Goal: Information Seeking & Learning: Find specific page/section

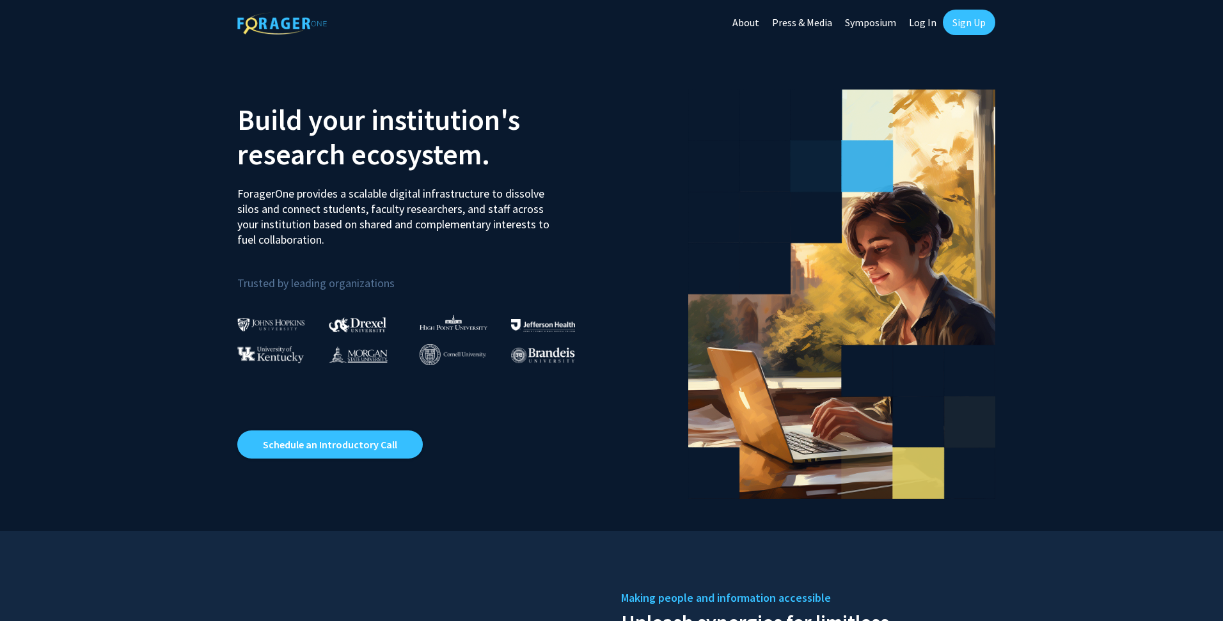
click at [917, 23] on link "Log In" at bounding box center [923, 22] width 40 height 45
select select
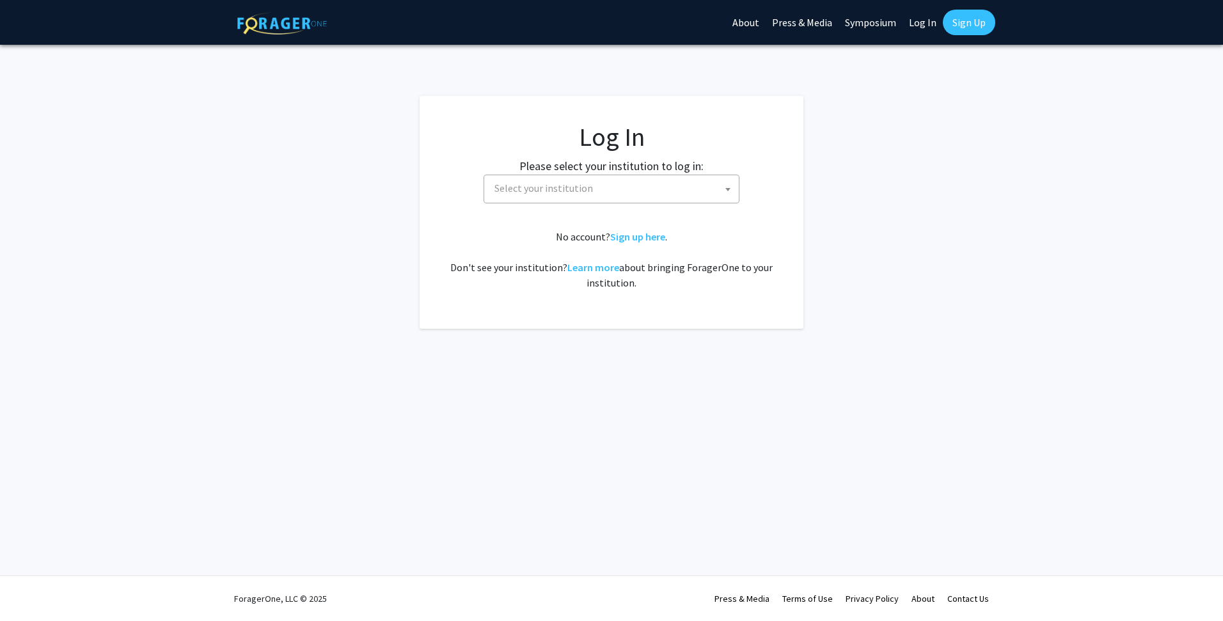
click at [712, 192] on span "Select your institution" at bounding box center [613, 188] width 249 height 26
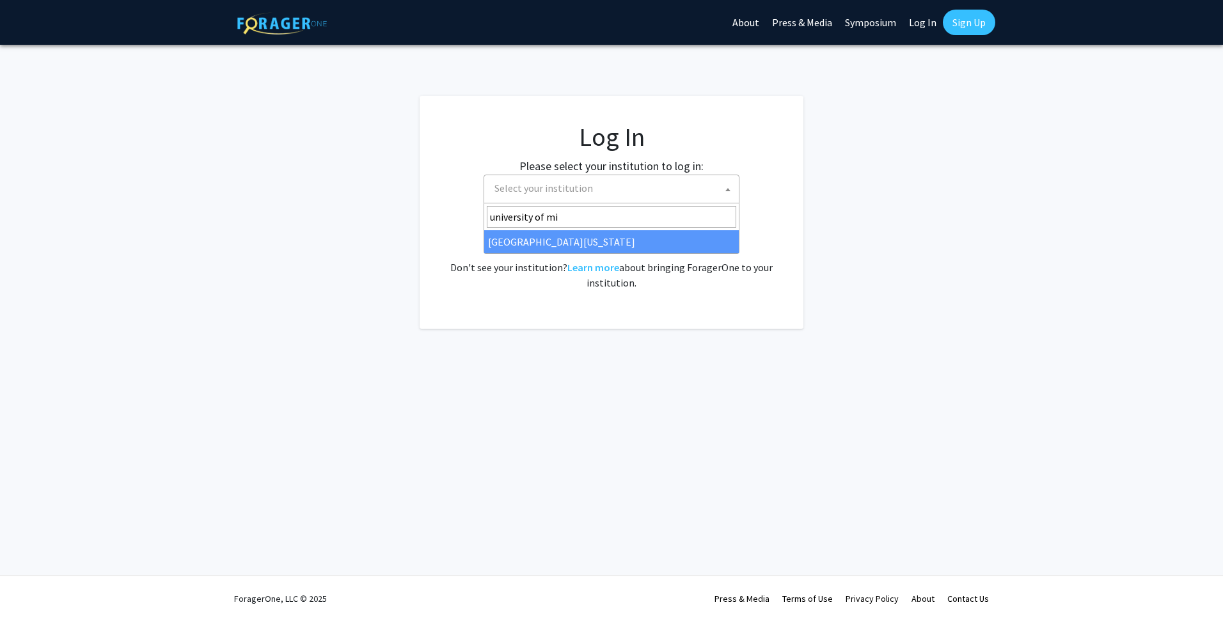
type input "university of mi"
select select "33"
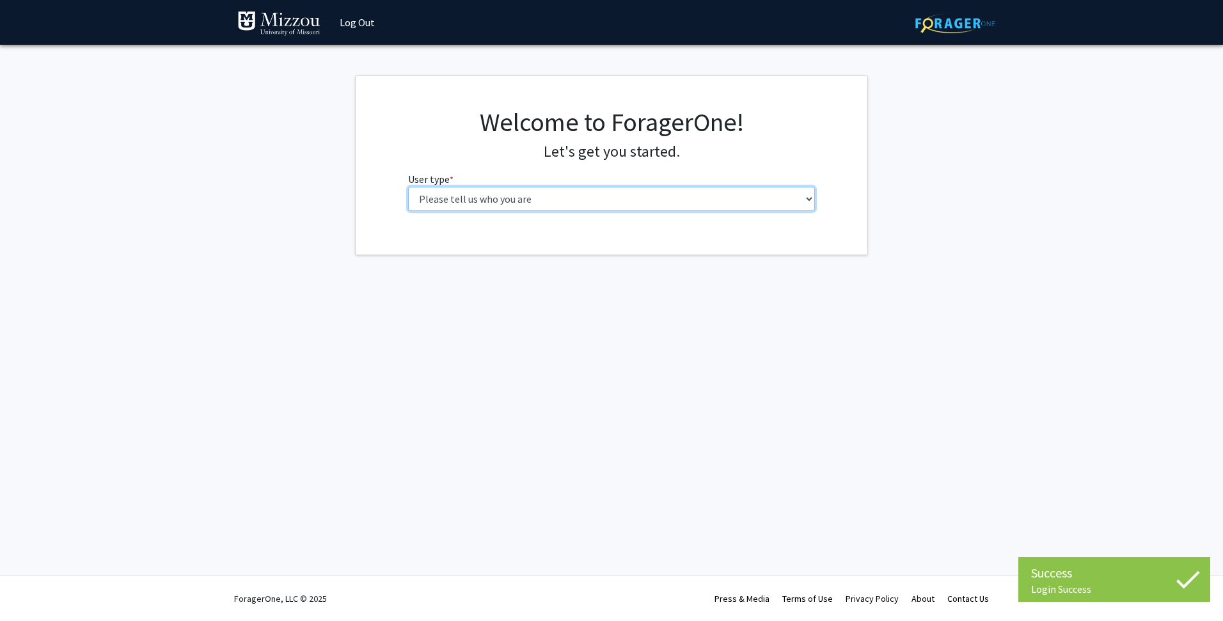
click at [596, 197] on select "Please tell us who you are Undergraduate Student Master's Student Doctoral Cand…" at bounding box center [612, 199] width 408 height 24
select select "1: undergrad"
click at [408, 187] on select "Please tell us who you are Undergraduate Student Master's Student Doctoral Cand…" at bounding box center [612, 199] width 408 height 24
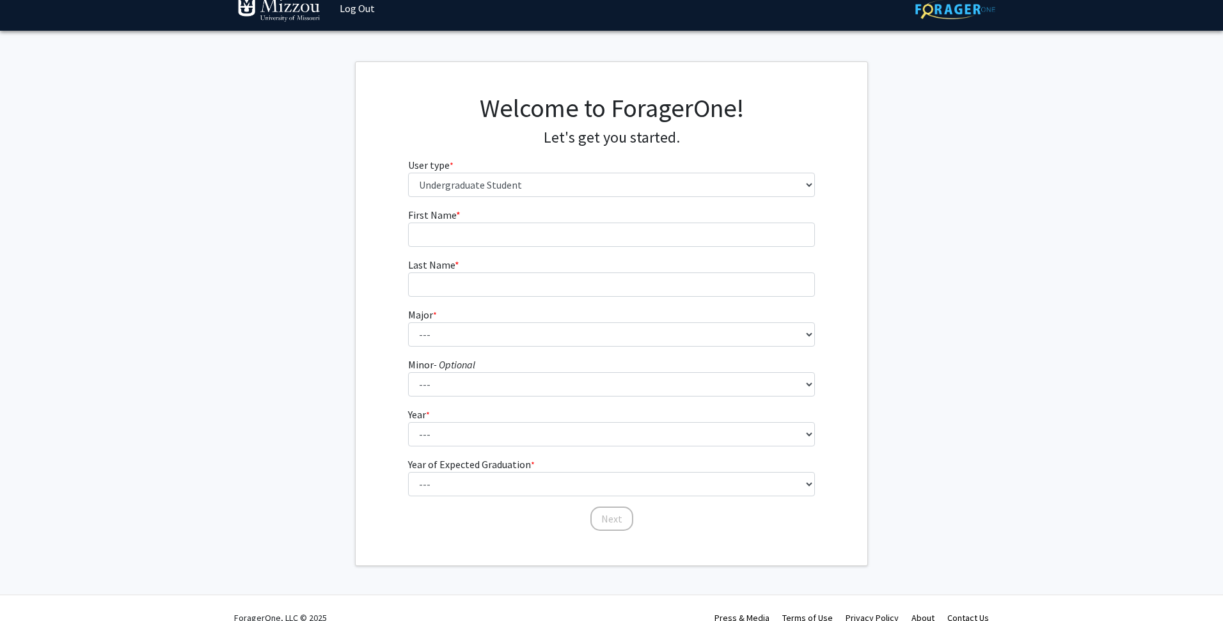
scroll to position [33, 0]
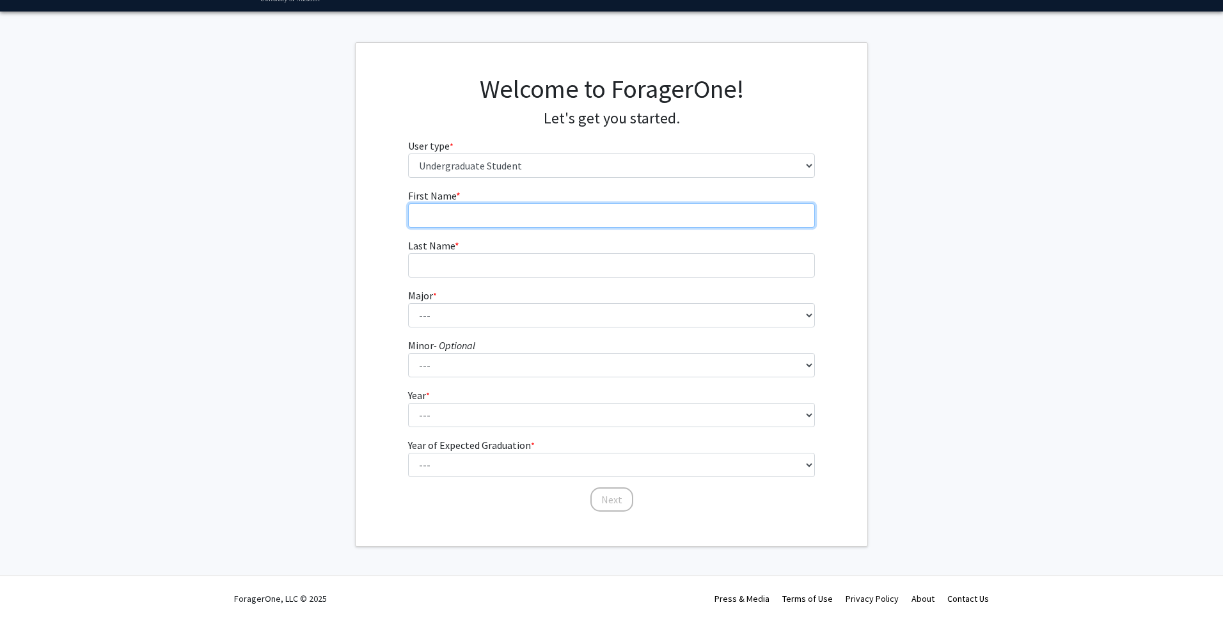
click at [508, 208] on input "First Name * required" at bounding box center [612, 215] width 408 height 24
type input "Brandi"
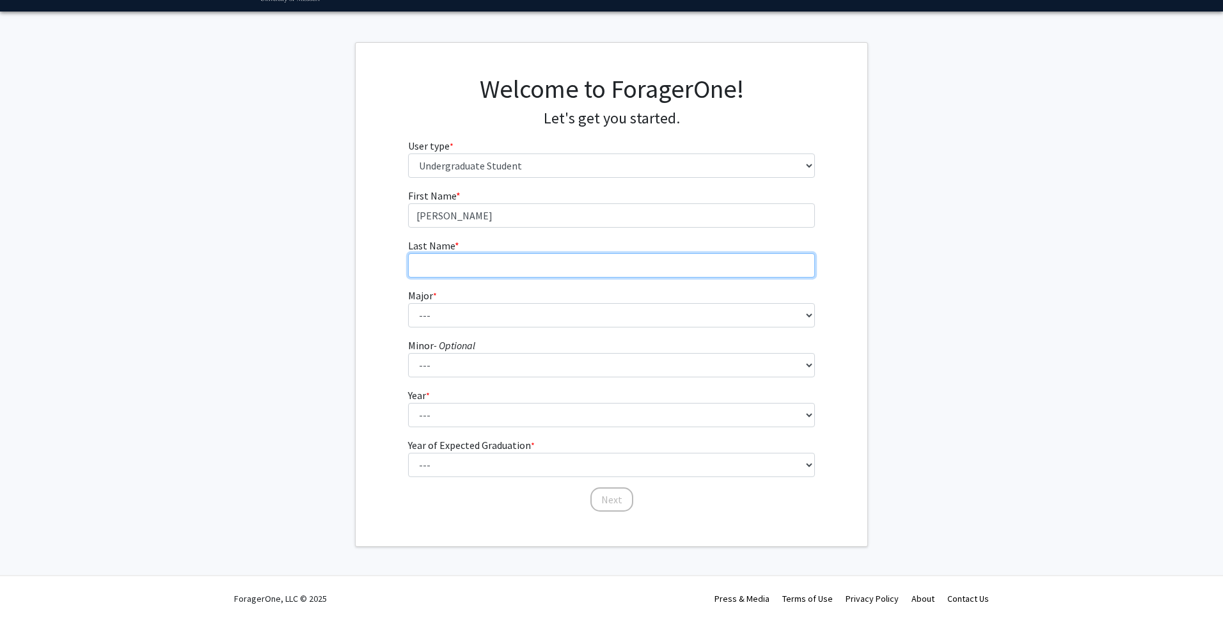
type input "Estes"
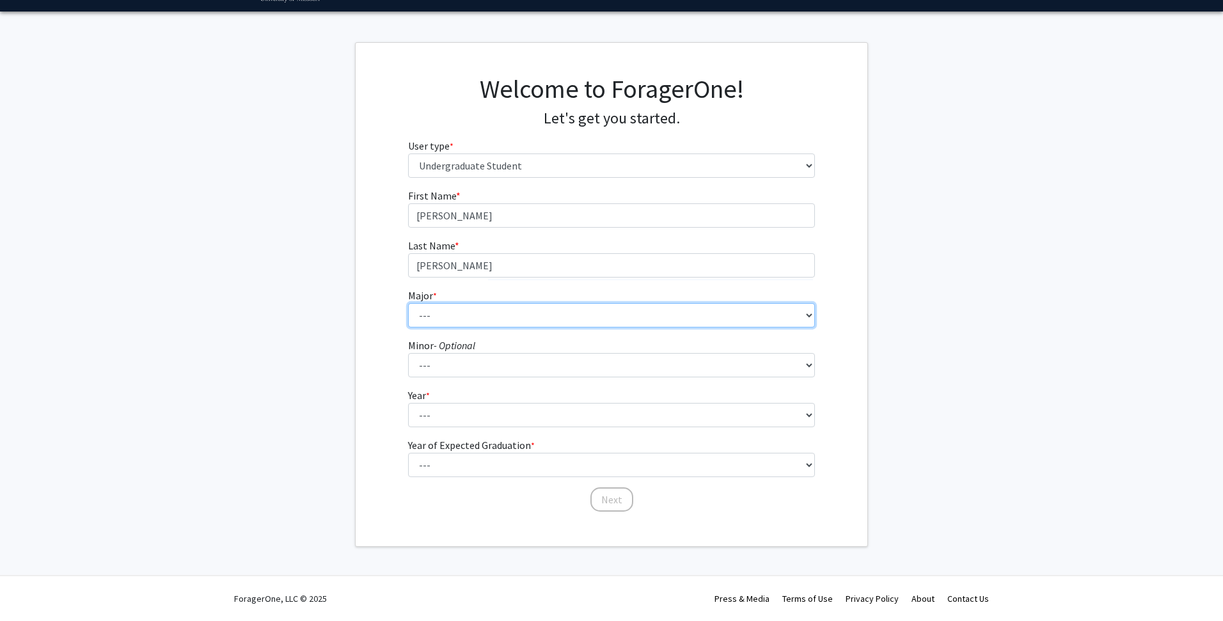
click at [475, 315] on select "--- Agribusiness Management Agricultural Education Agricultural Education: Comm…" at bounding box center [612, 315] width 408 height 24
select select "106: 2599"
click at [408, 303] on select "--- Agribusiness Management Agricultural Education Agricultural Education: Comm…" at bounding box center [612, 315] width 408 height 24
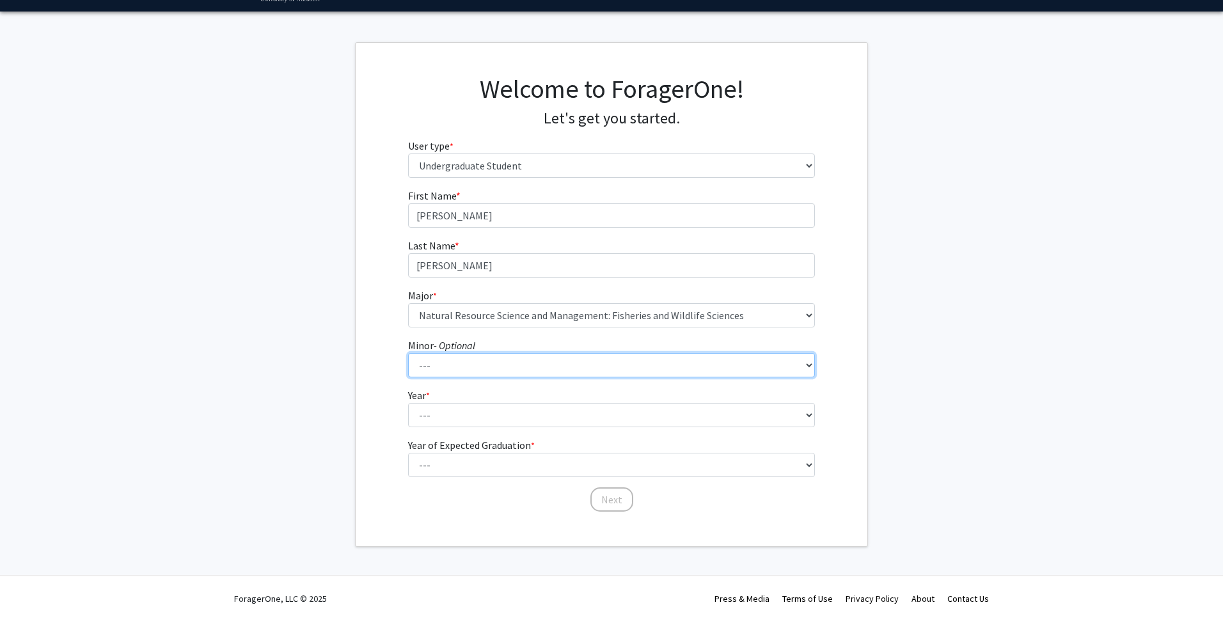
click at [470, 364] on select "--- Accountancy Aerospace Engineering Aerospace Studies Agribusiness Management…" at bounding box center [612, 365] width 408 height 24
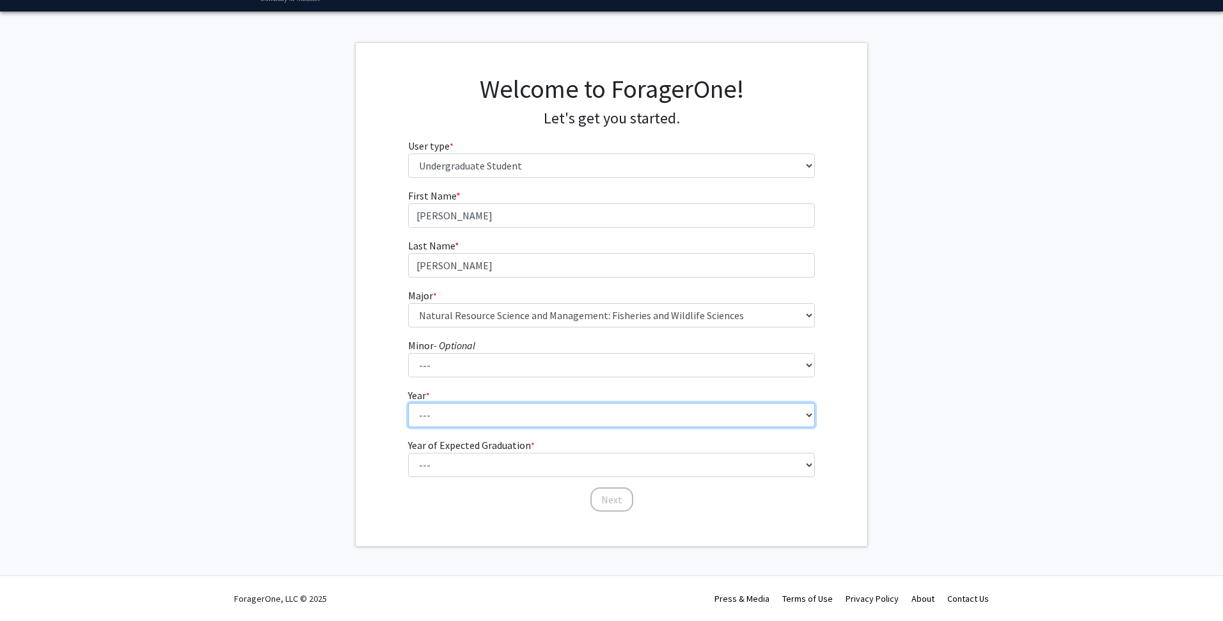
click at [440, 406] on select "--- First-year Sophomore Junior Senior Postbaccalaureate Certificate" at bounding box center [612, 415] width 408 height 24
select select "3: junior"
click at [408, 403] on select "--- First-year Sophomore Junior Senior Postbaccalaureate Certificate" at bounding box center [612, 415] width 408 height 24
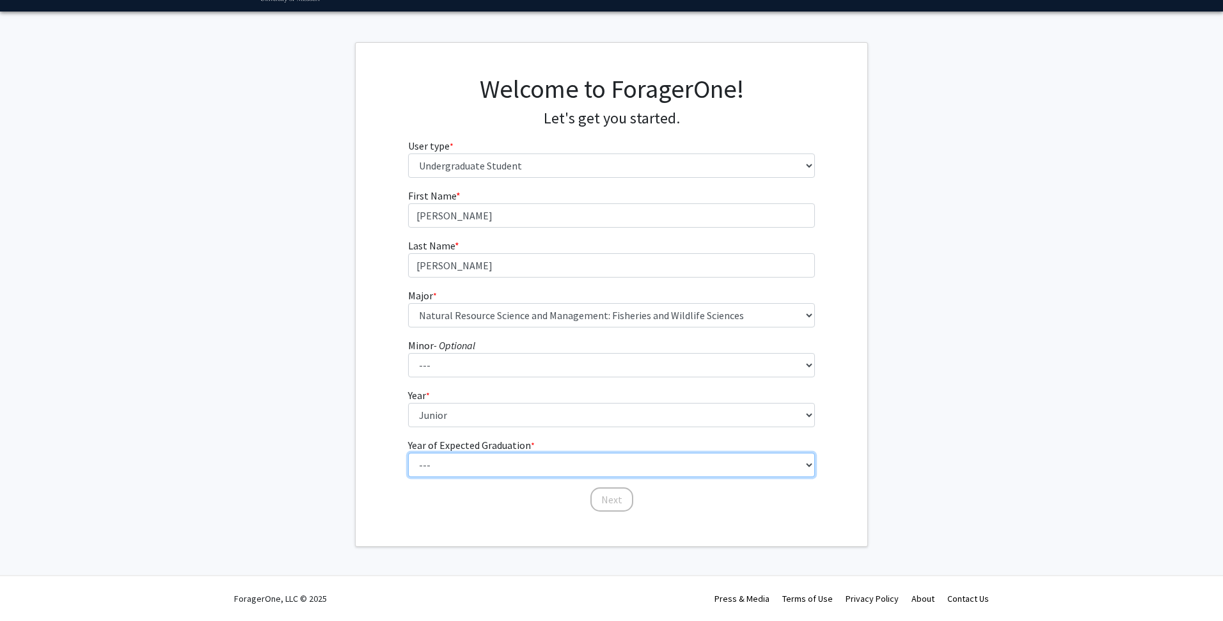
click at [448, 462] on select "--- 2025 2026 2027 2028 2029 2030 2031 2032 2033 2034" at bounding box center [612, 465] width 408 height 24
select select "3: 2027"
click at [408, 453] on select "--- 2025 2026 2027 2028 2029 2030 2031 2032 2033 2034" at bounding box center [612, 465] width 408 height 24
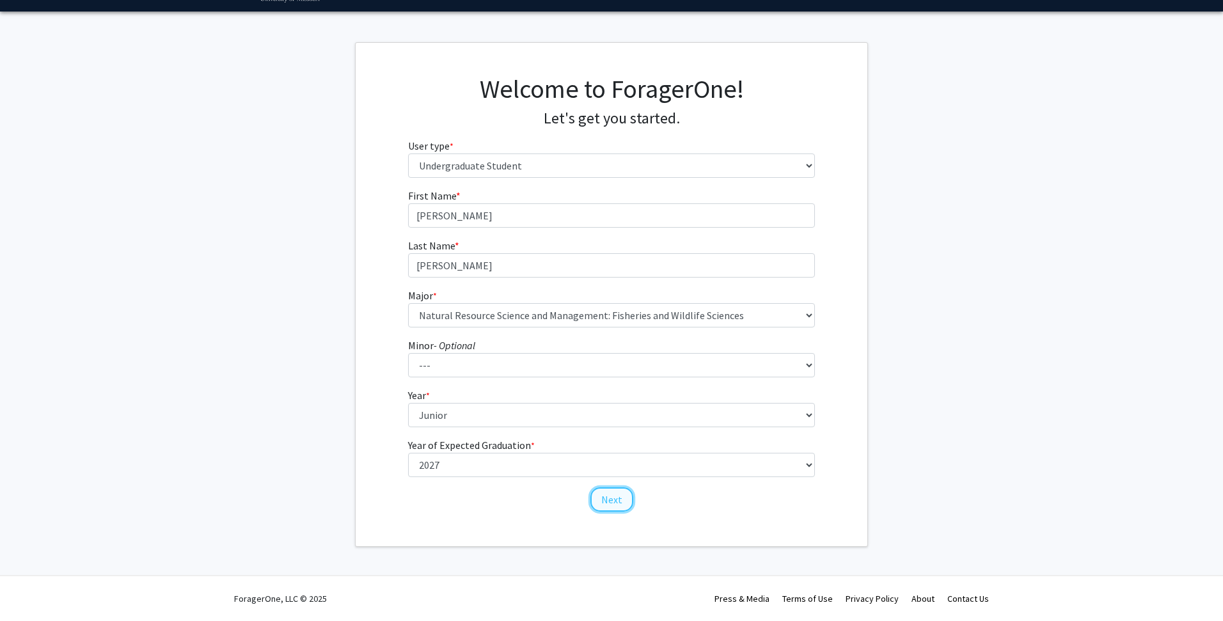
click at [608, 502] on button "Next" at bounding box center [611, 499] width 43 height 24
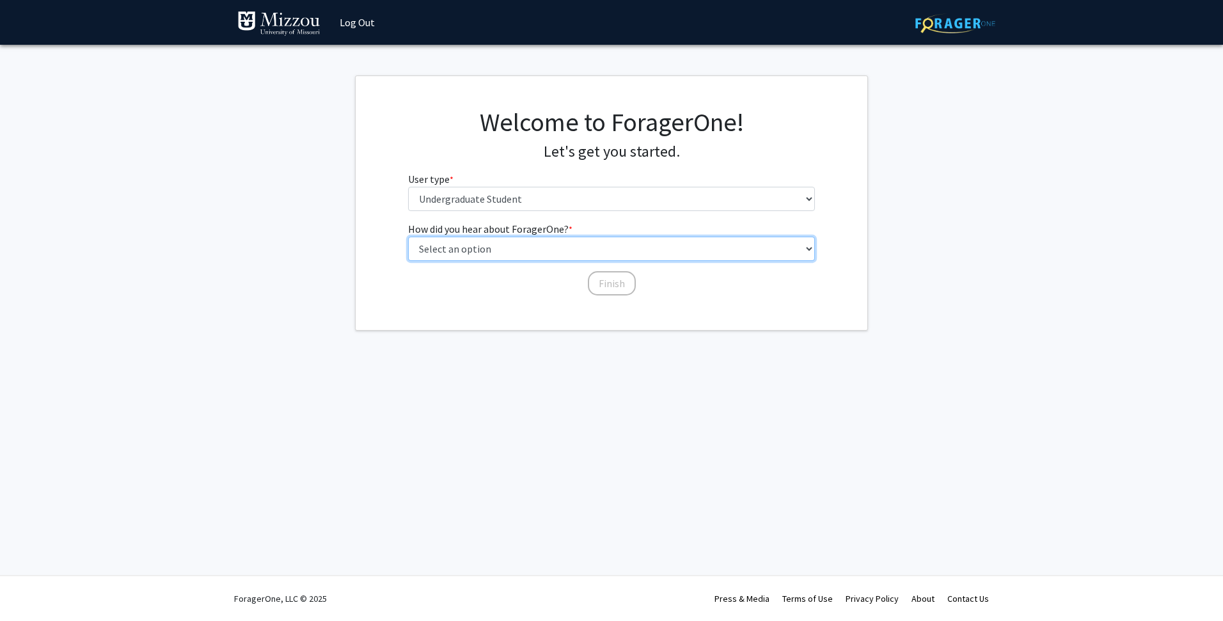
click at [585, 244] on select "Select an option Peer/student recommendation Faculty/staff recommendation Unive…" at bounding box center [612, 249] width 408 height 24
select select "3: university_website"
click at [408, 237] on select "Select an option Peer/student recommendation Faculty/staff recommendation Unive…" at bounding box center [612, 249] width 408 height 24
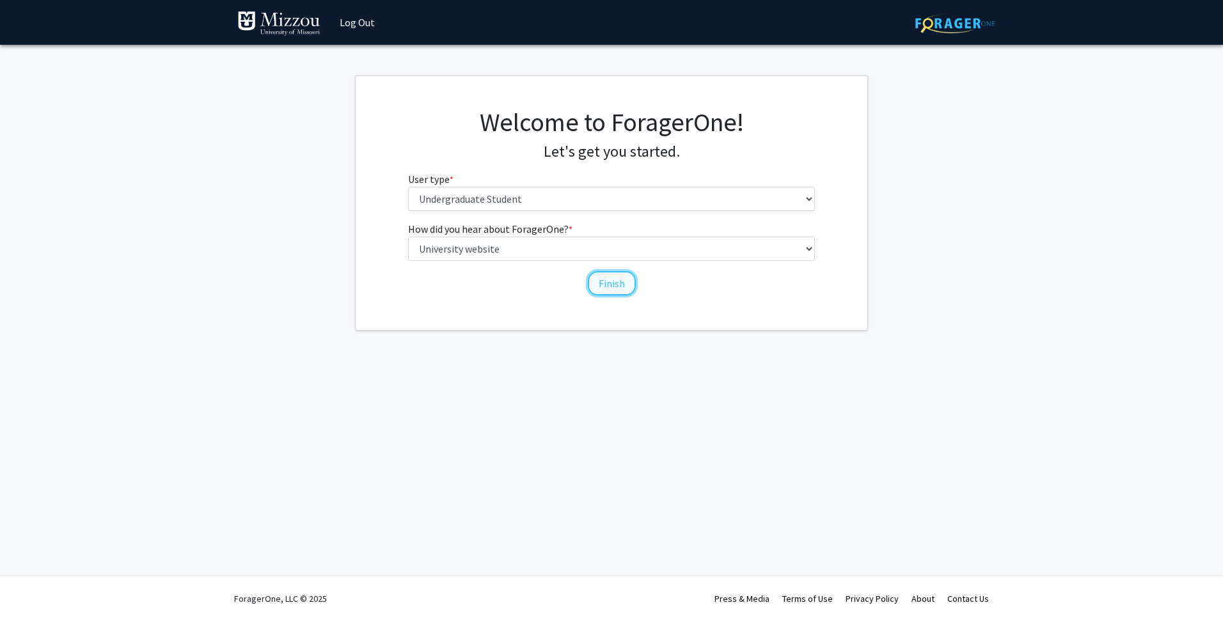
click at [616, 292] on button "Finish" at bounding box center [612, 283] width 48 height 24
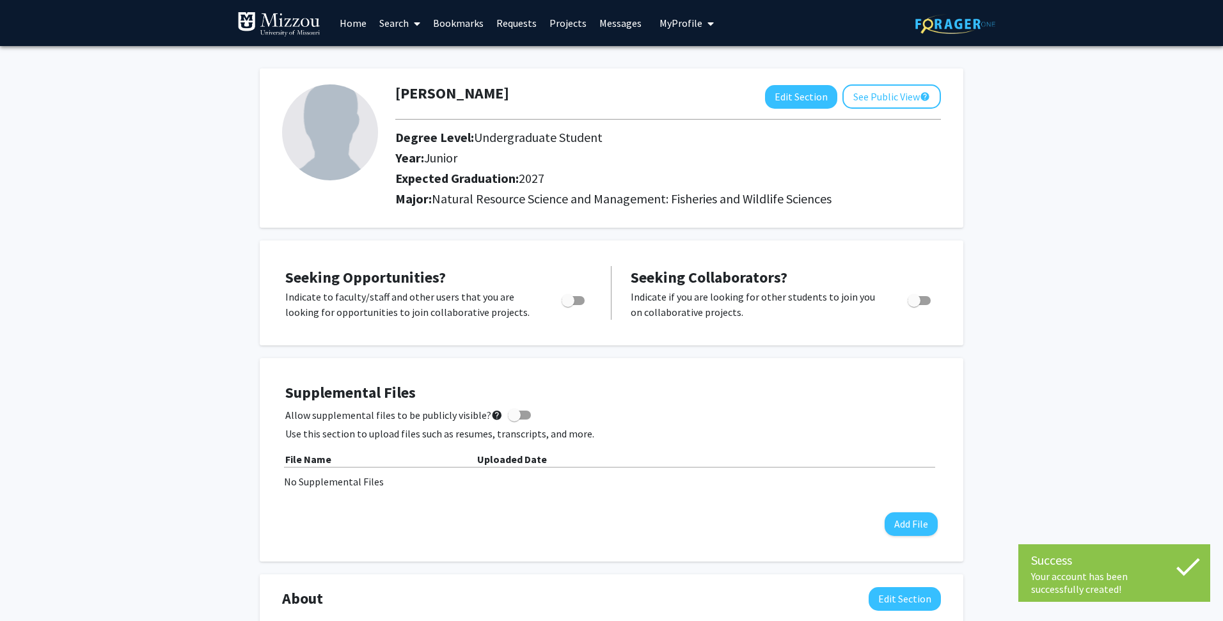
click at [569, 28] on link "Projects" at bounding box center [568, 23] width 50 height 45
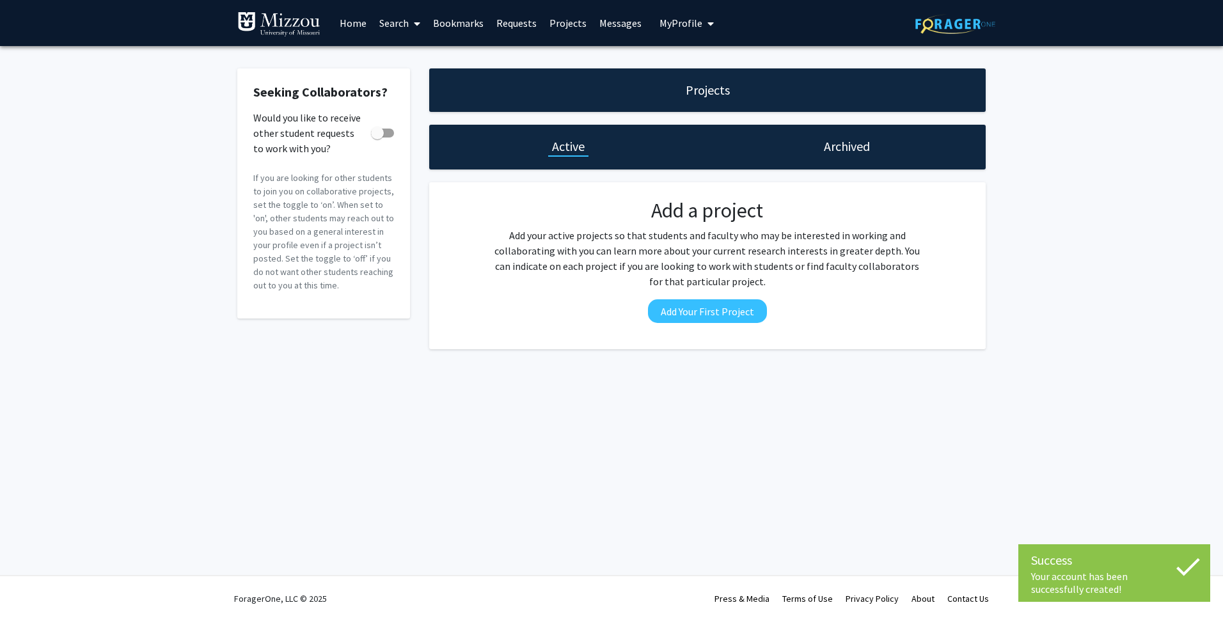
click at [524, 22] on link "Requests" at bounding box center [516, 23] width 53 height 45
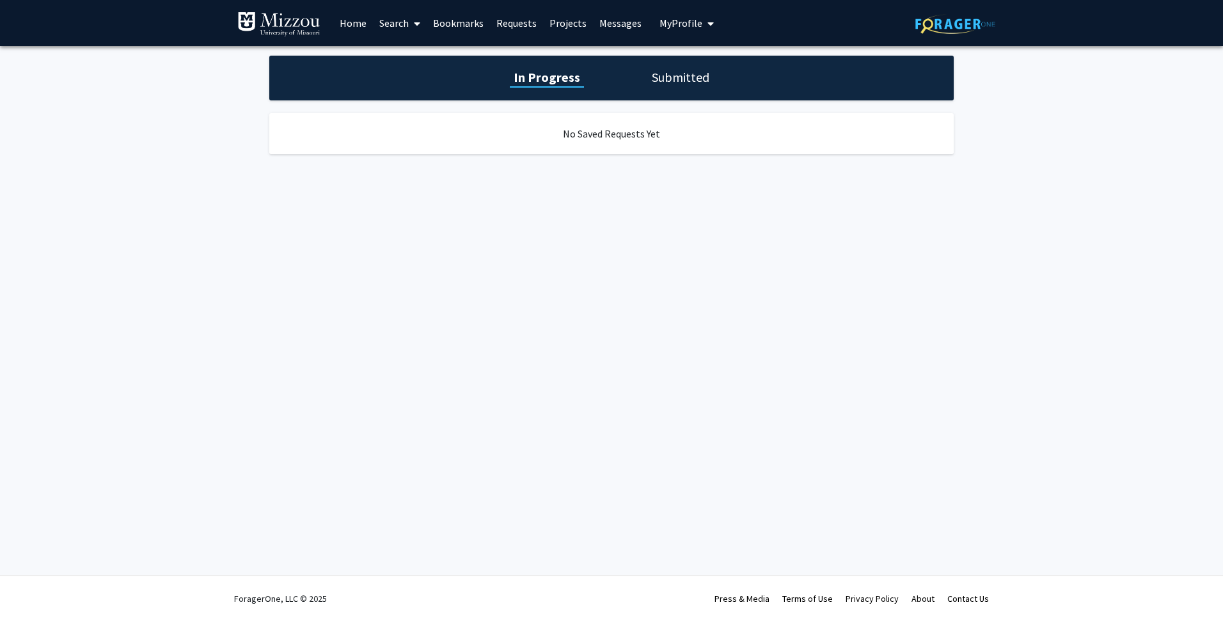
click at [571, 30] on link "Projects" at bounding box center [568, 23] width 50 height 45
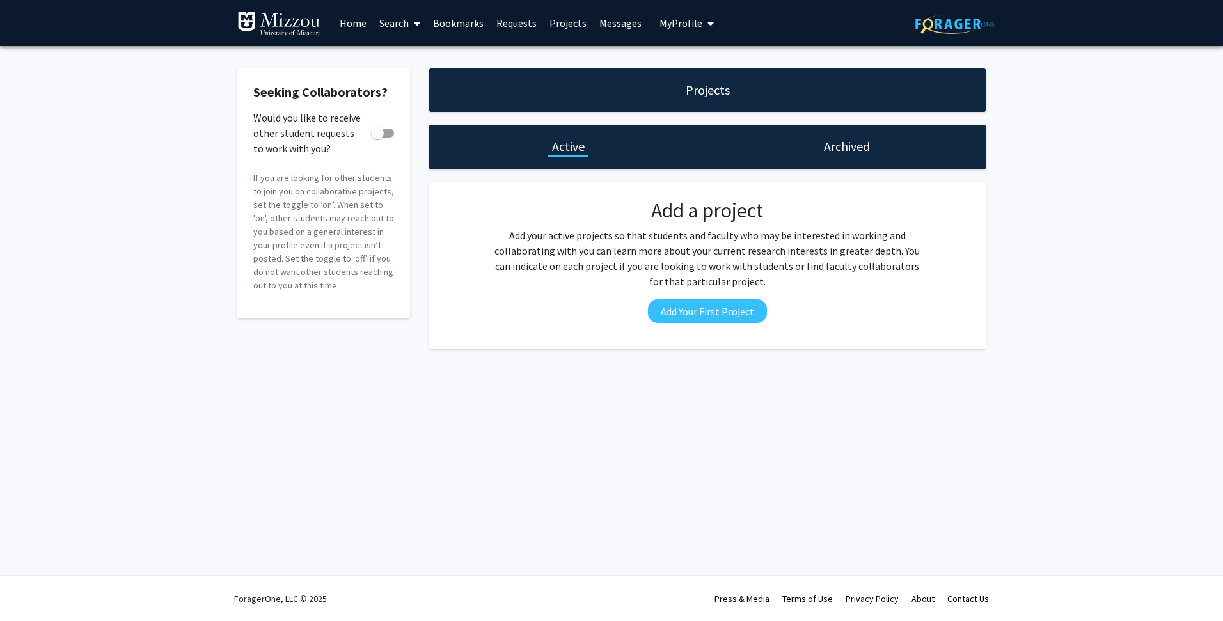
click at [404, 28] on link "Search" at bounding box center [400, 23] width 54 height 45
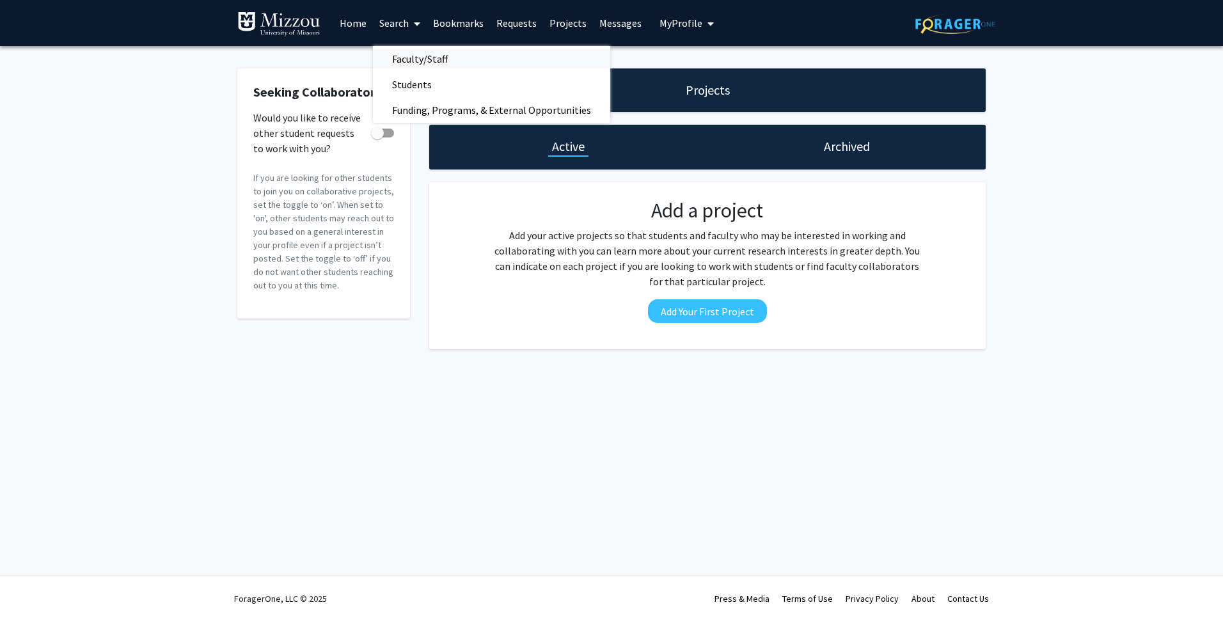
click at [422, 64] on span "Faculty/Staff" at bounding box center [420, 59] width 94 height 26
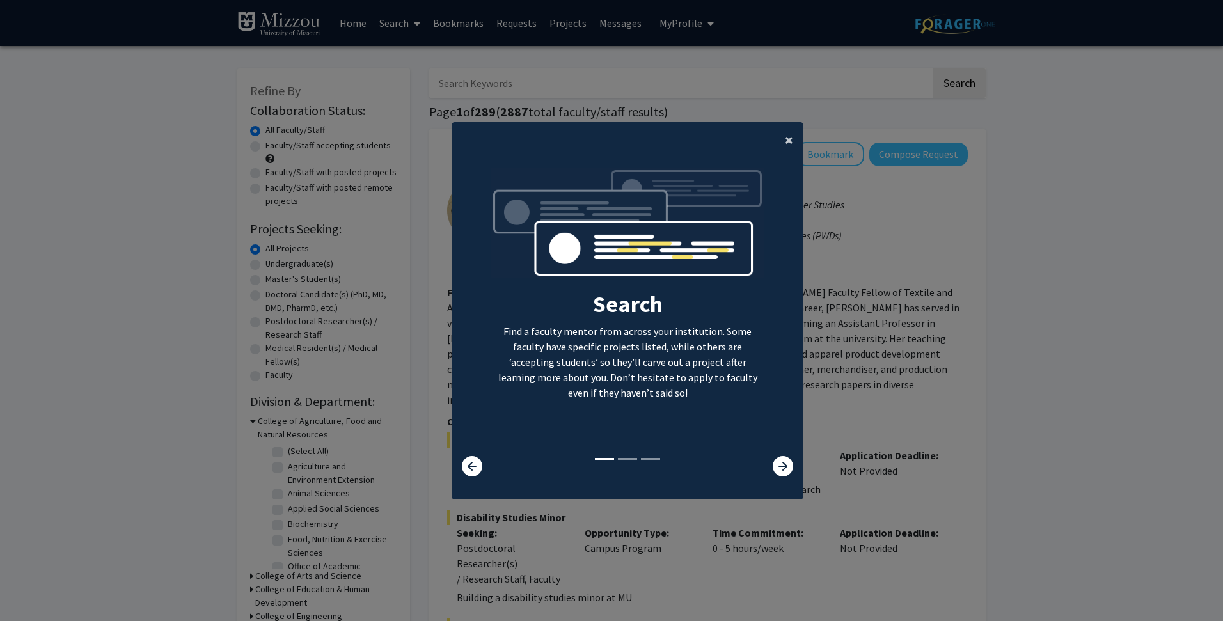
click at [789, 138] on span "×" at bounding box center [789, 140] width 8 height 20
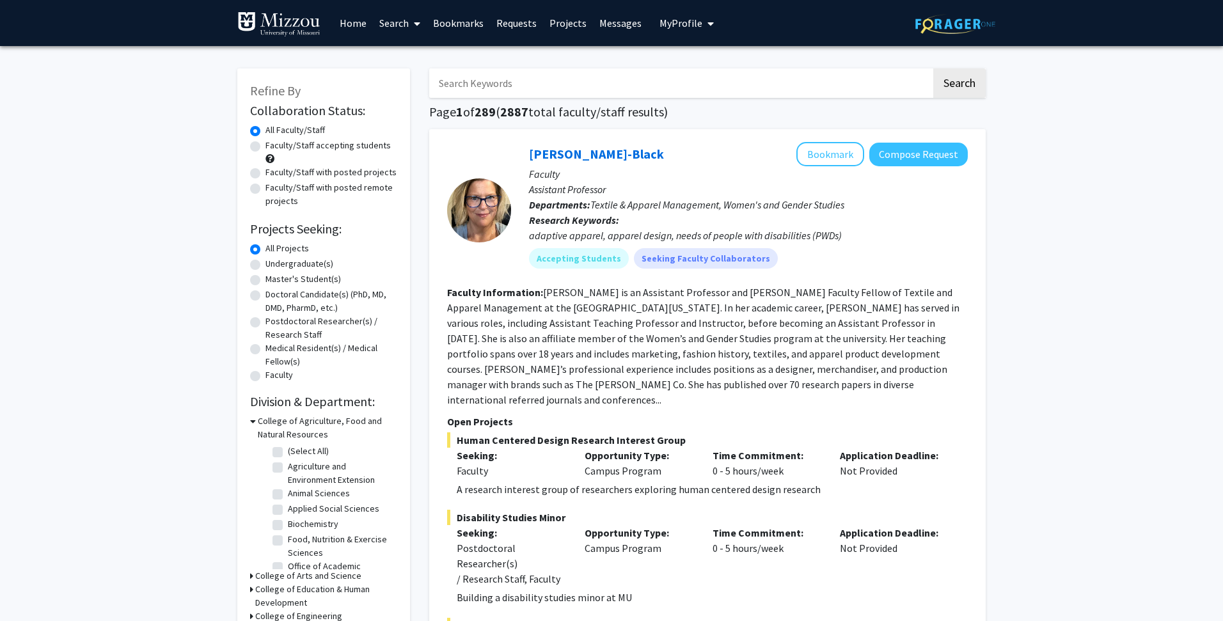
click at [626, 83] on input "Search Keywords" at bounding box center [680, 82] width 502 height 29
type input "g"
type input "fisheries"
click at [933, 68] on button "Search" at bounding box center [959, 82] width 52 height 29
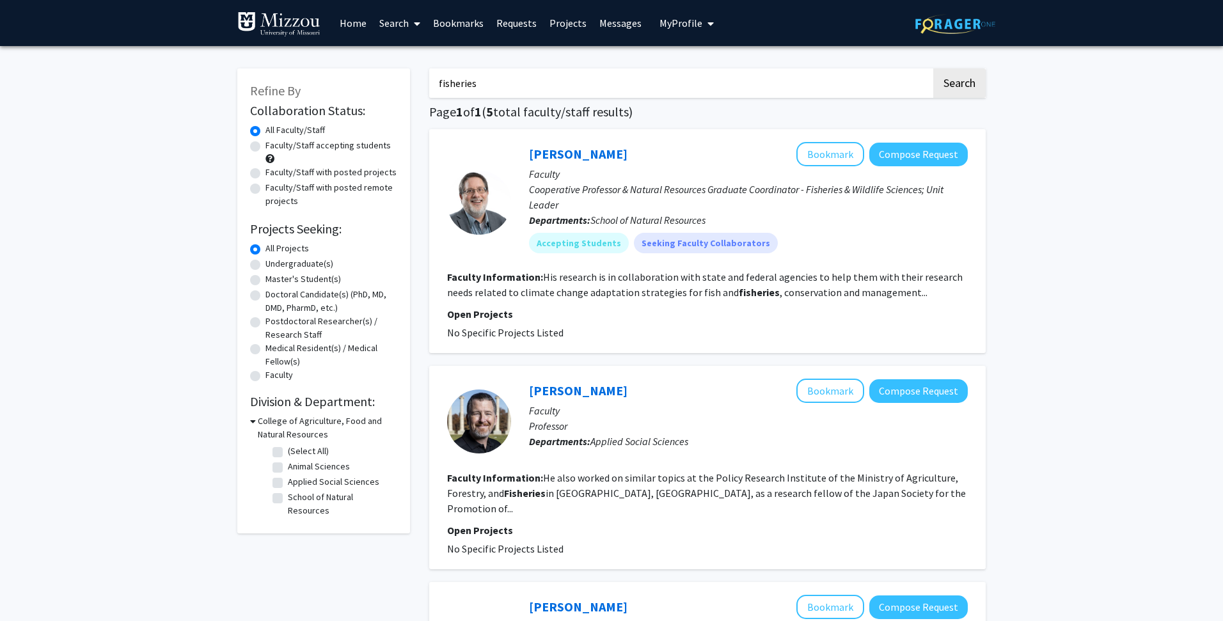
click at [873, 289] on fg-read-more "His research is in collaboration with state and federal agencies to help them w…" at bounding box center [705, 285] width 516 height 28
